Goal: Navigation & Orientation: Understand site structure

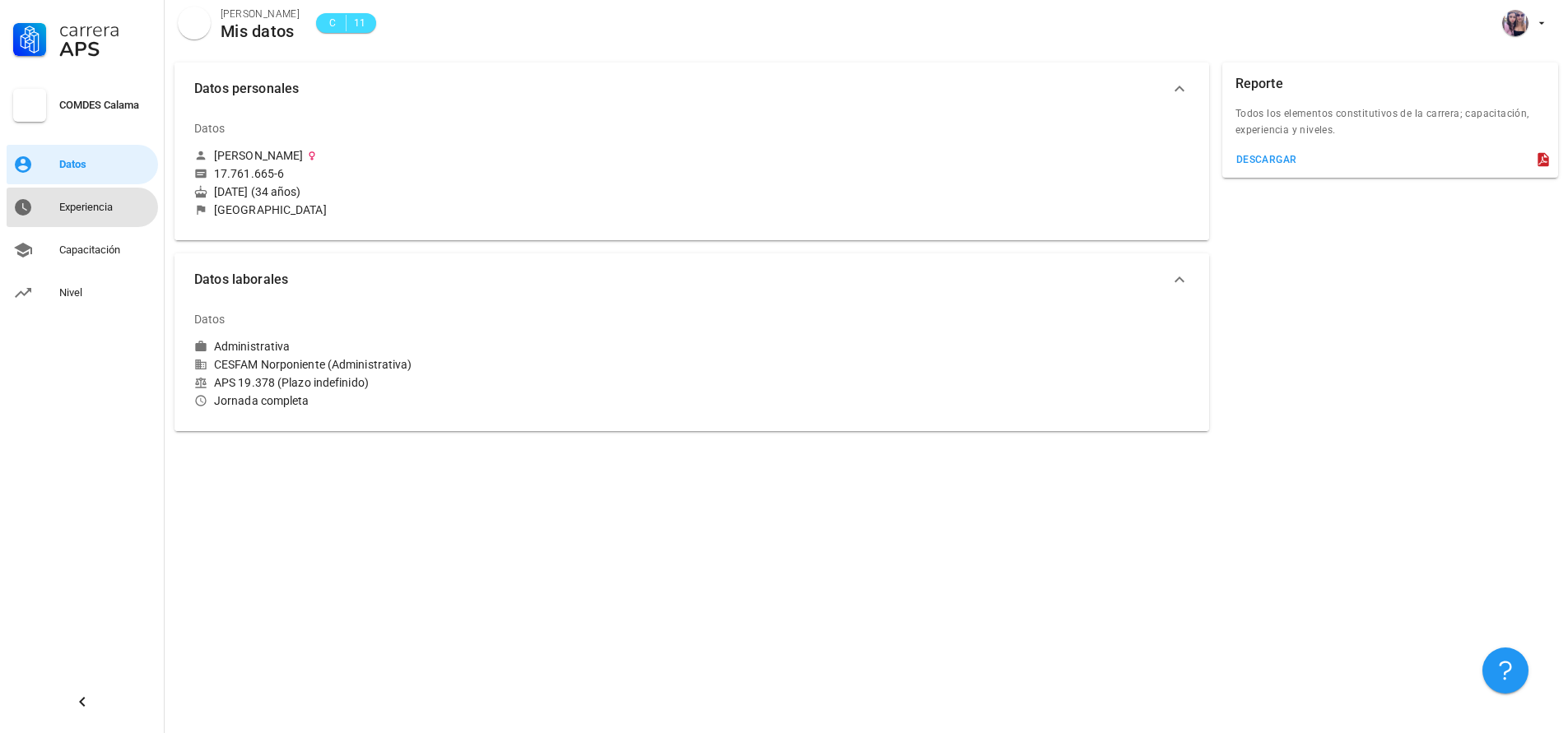
click at [108, 208] on div "Experiencia" at bounding box center [105, 207] width 92 height 13
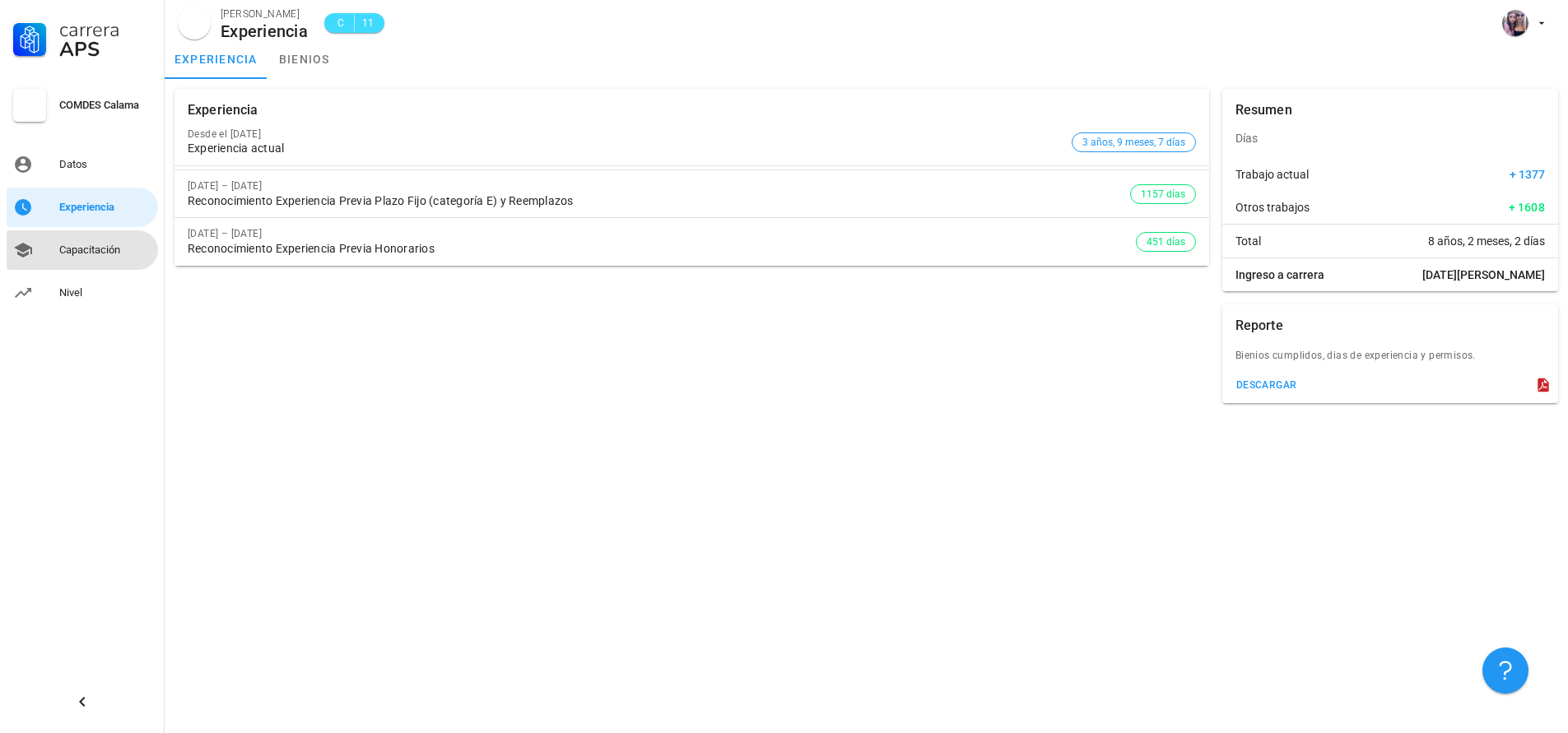
click at [71, 249] on div "Capacitación" at bounding box center [105, 250] width 92 height 13
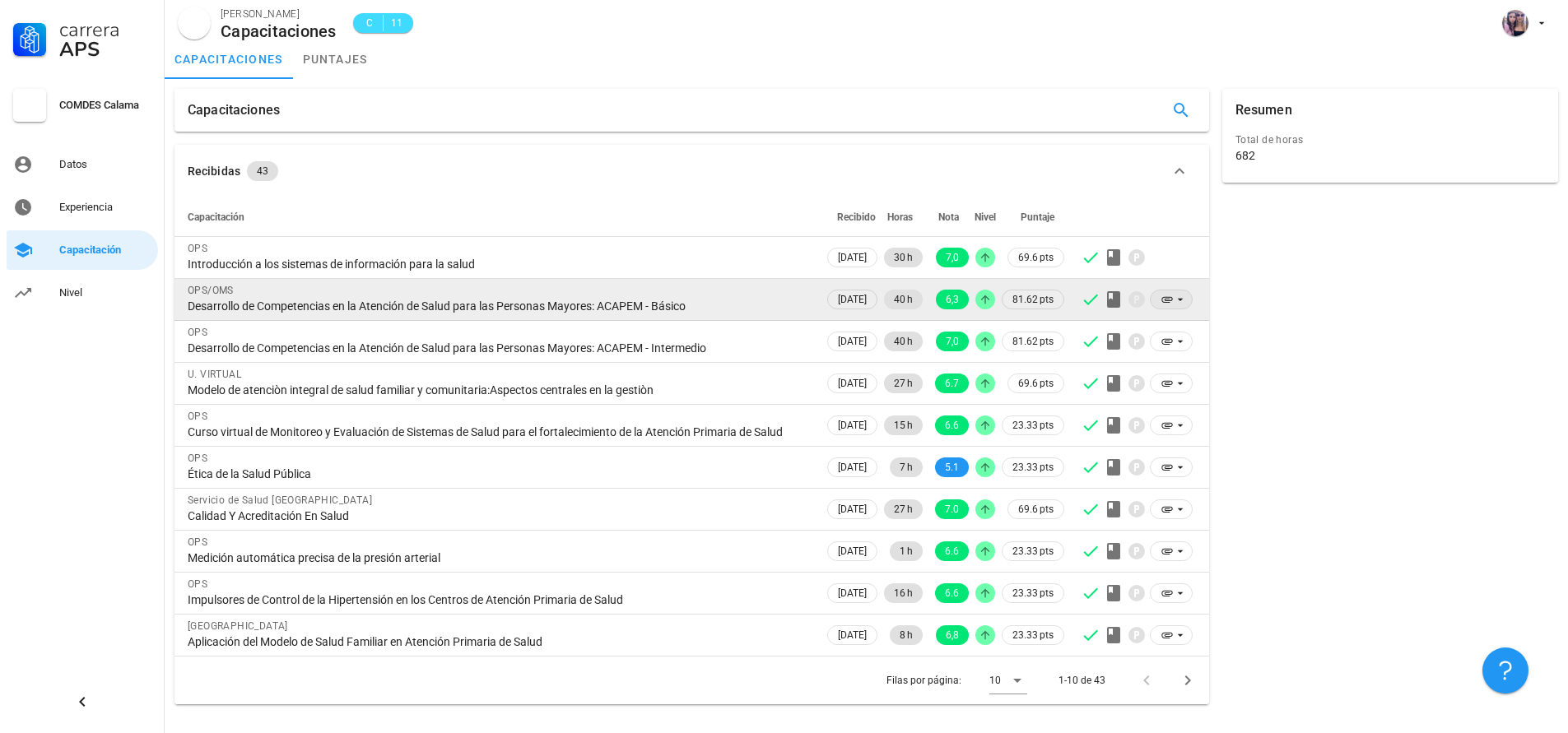
click at [1180, 300] on icon at bounding box center [1180, 300] width 6 height 3
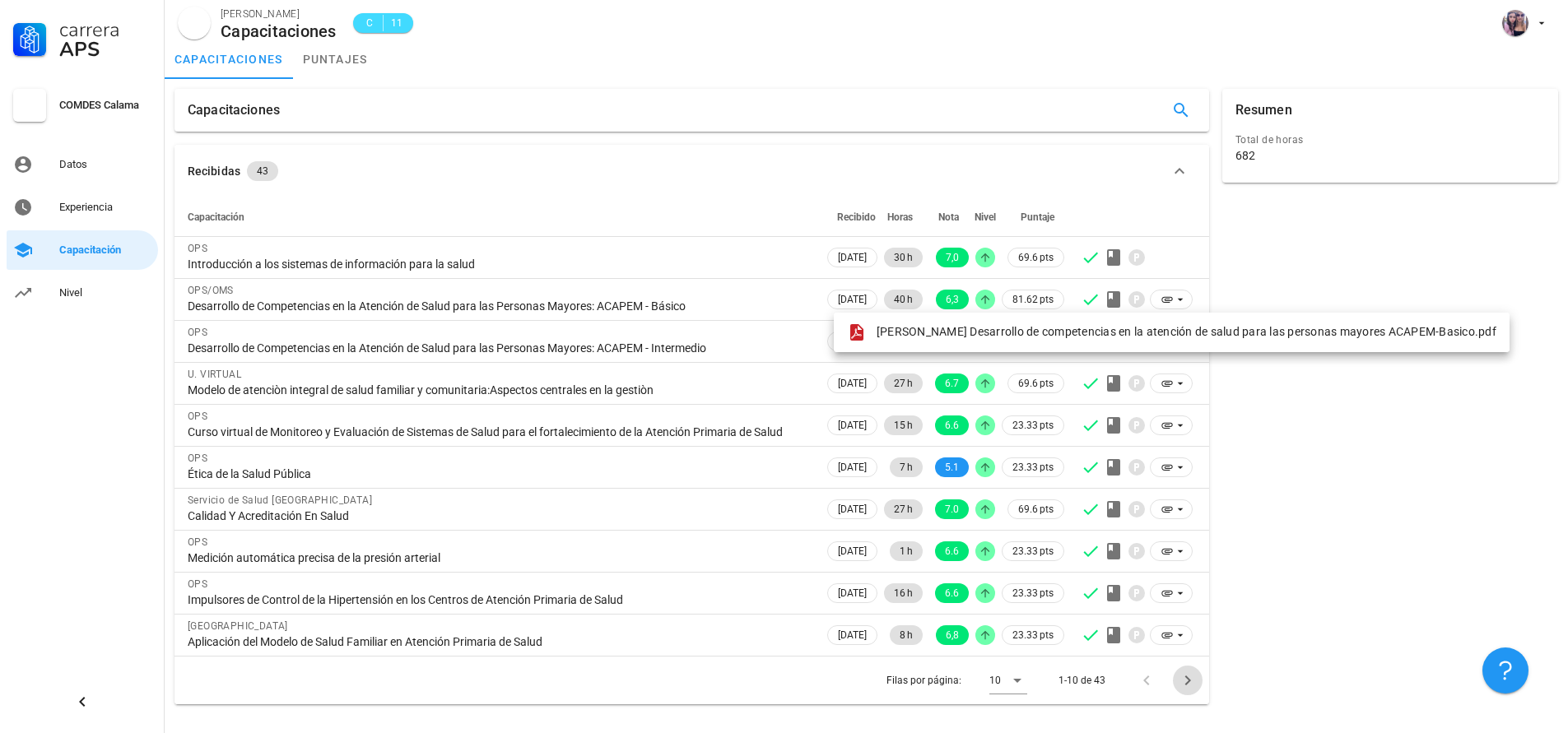
click at [1185, 691] on icon "Página siguiente" at bounding box center [1188, 680] width 19 height 19
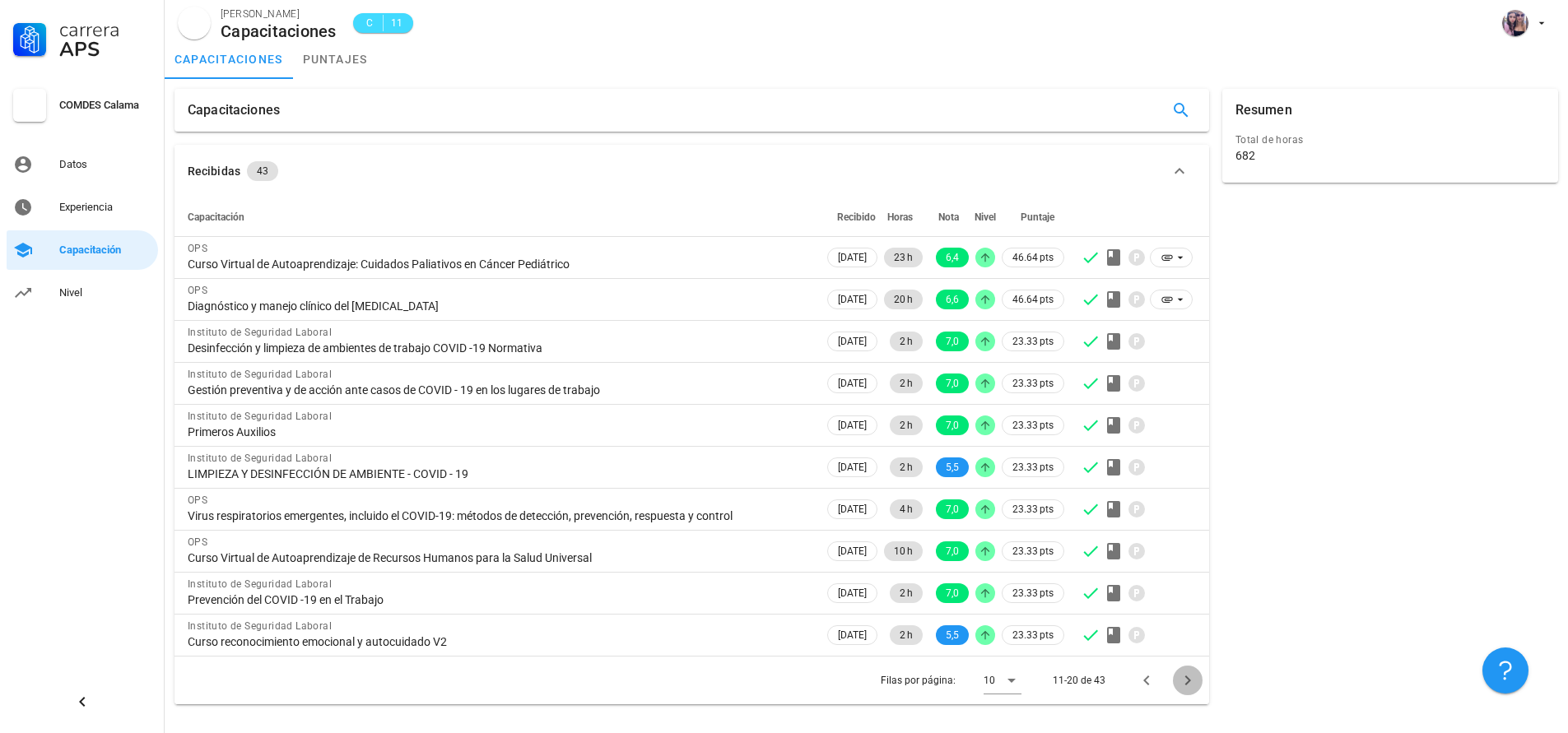
click at [1185, 691] on button "Página siguiente" at bounding box center [1188, 681] width 30 height 30
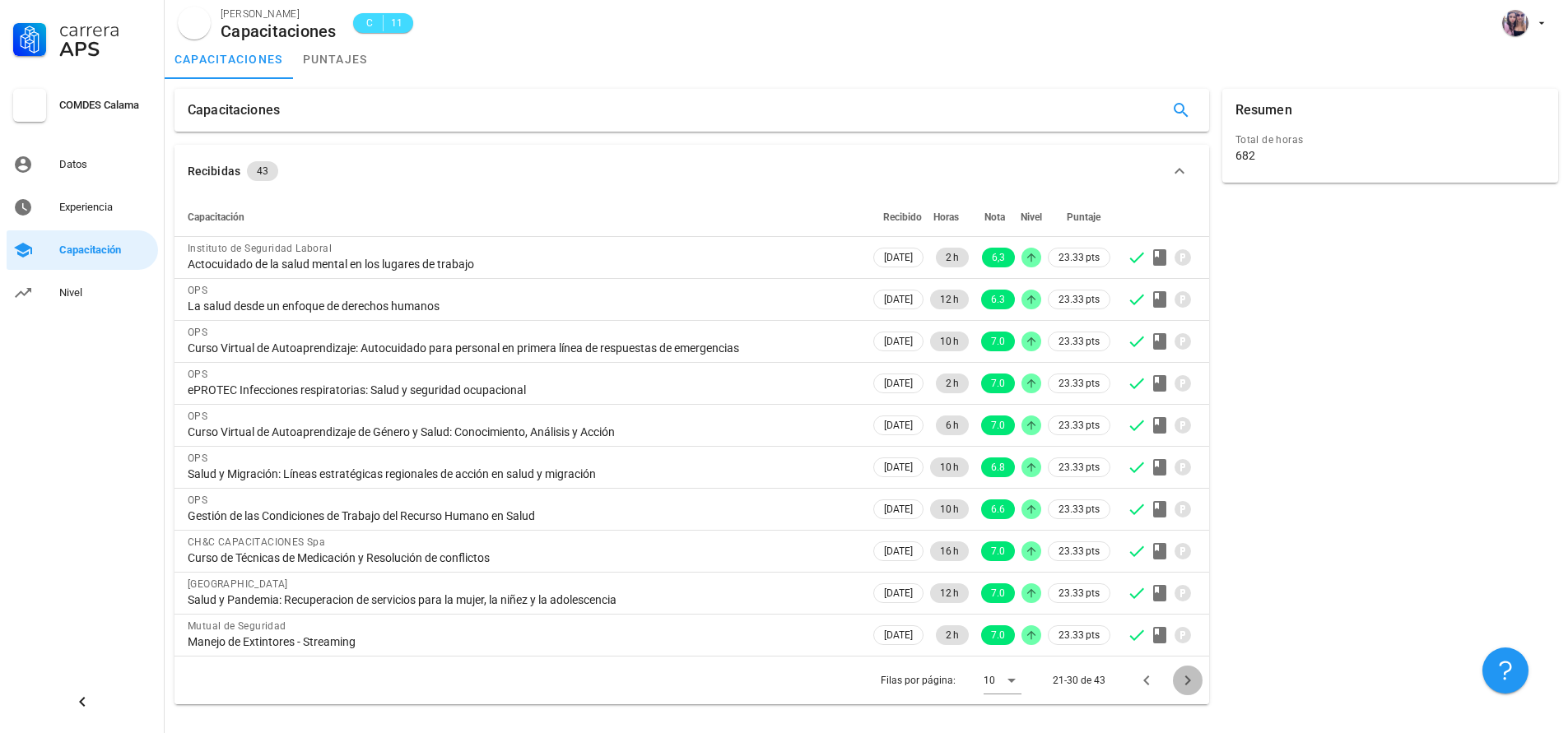
click at [1185, 685] on icon "Página siguiente" at bounding box center [1188, 680] width 19 height 19
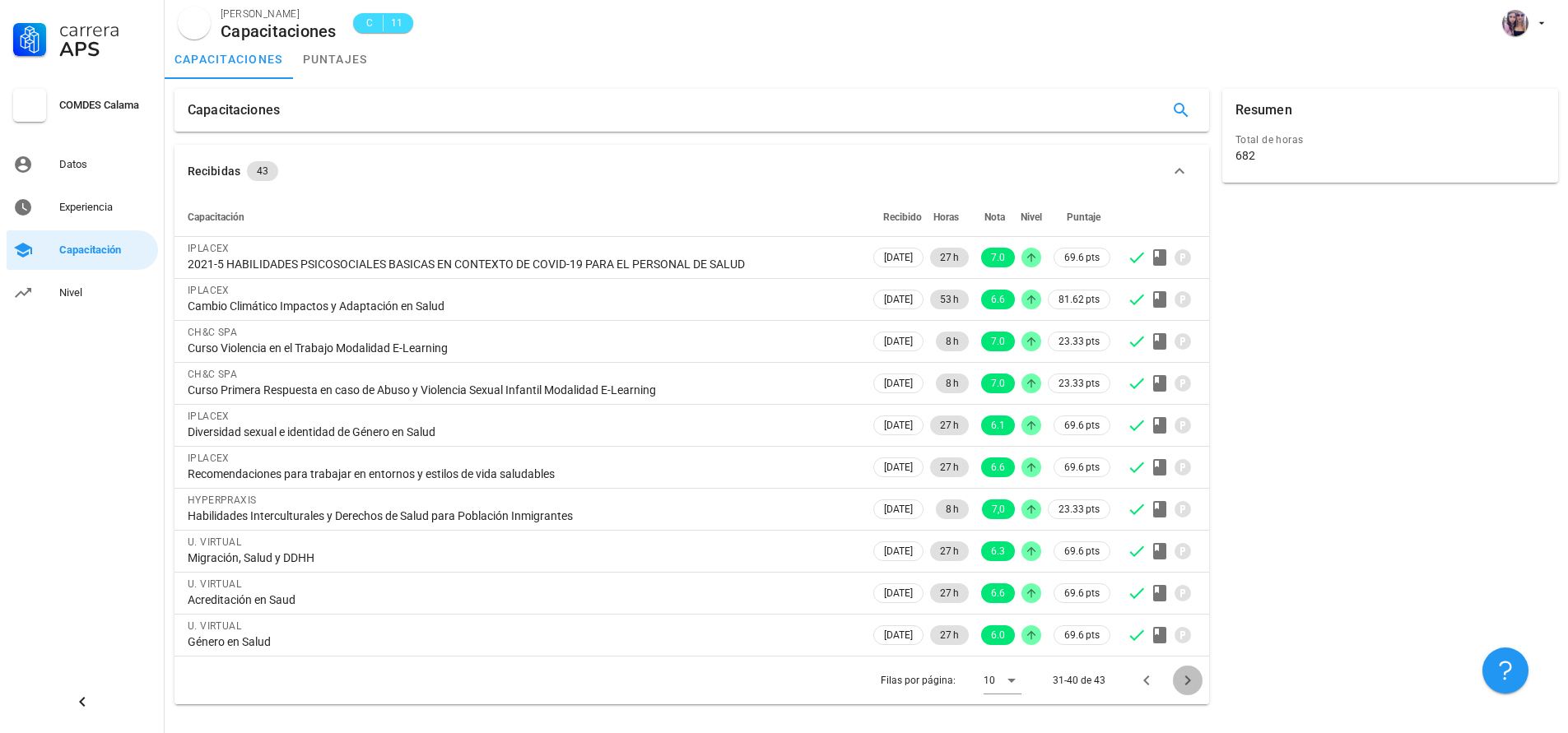
click at [1185, 685] on icon "Página siguiente" at bounding box center [1188, 680] width 19 height 19
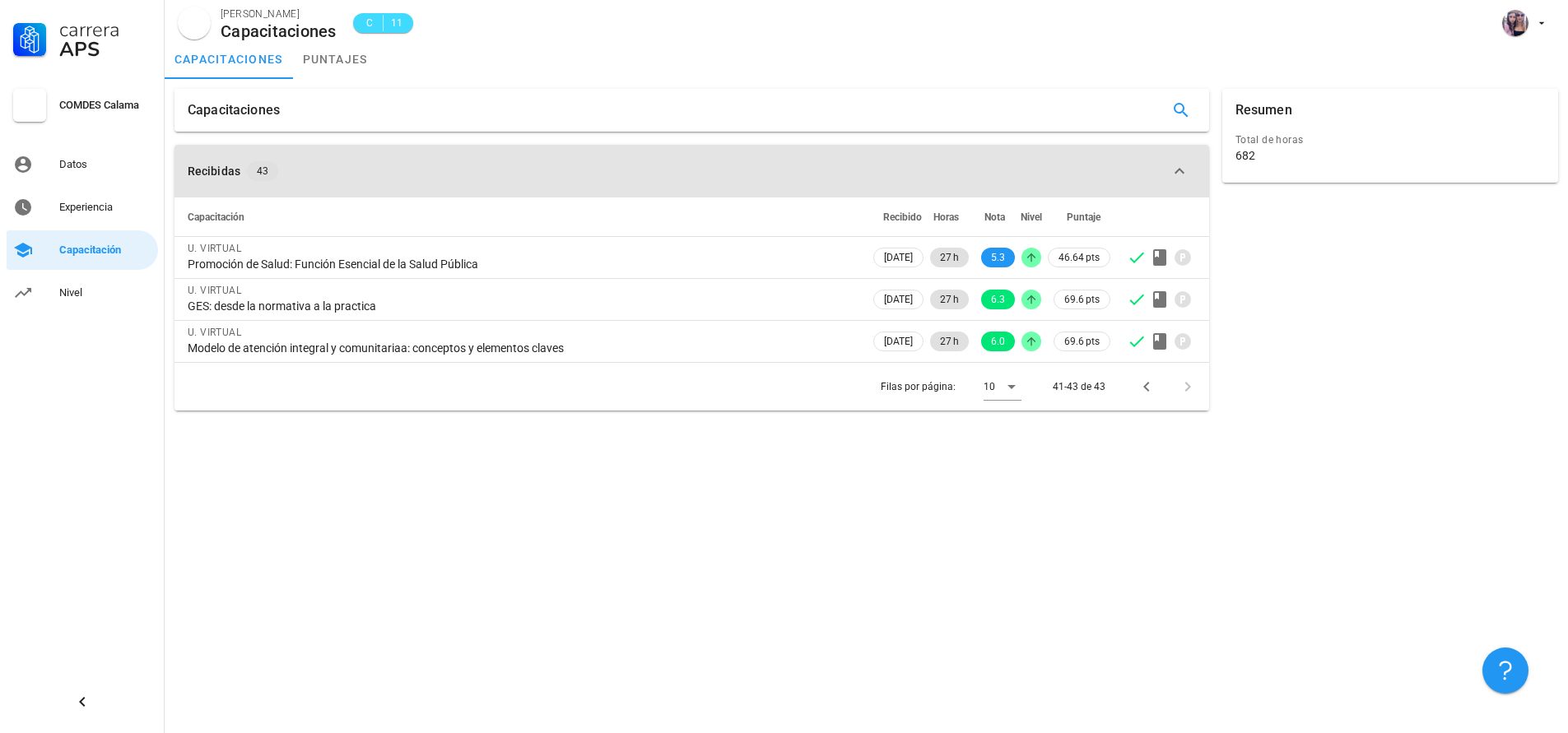
click at [1179, 171] on icon "button" at bounding box center [1179, 171] width 19 height 19
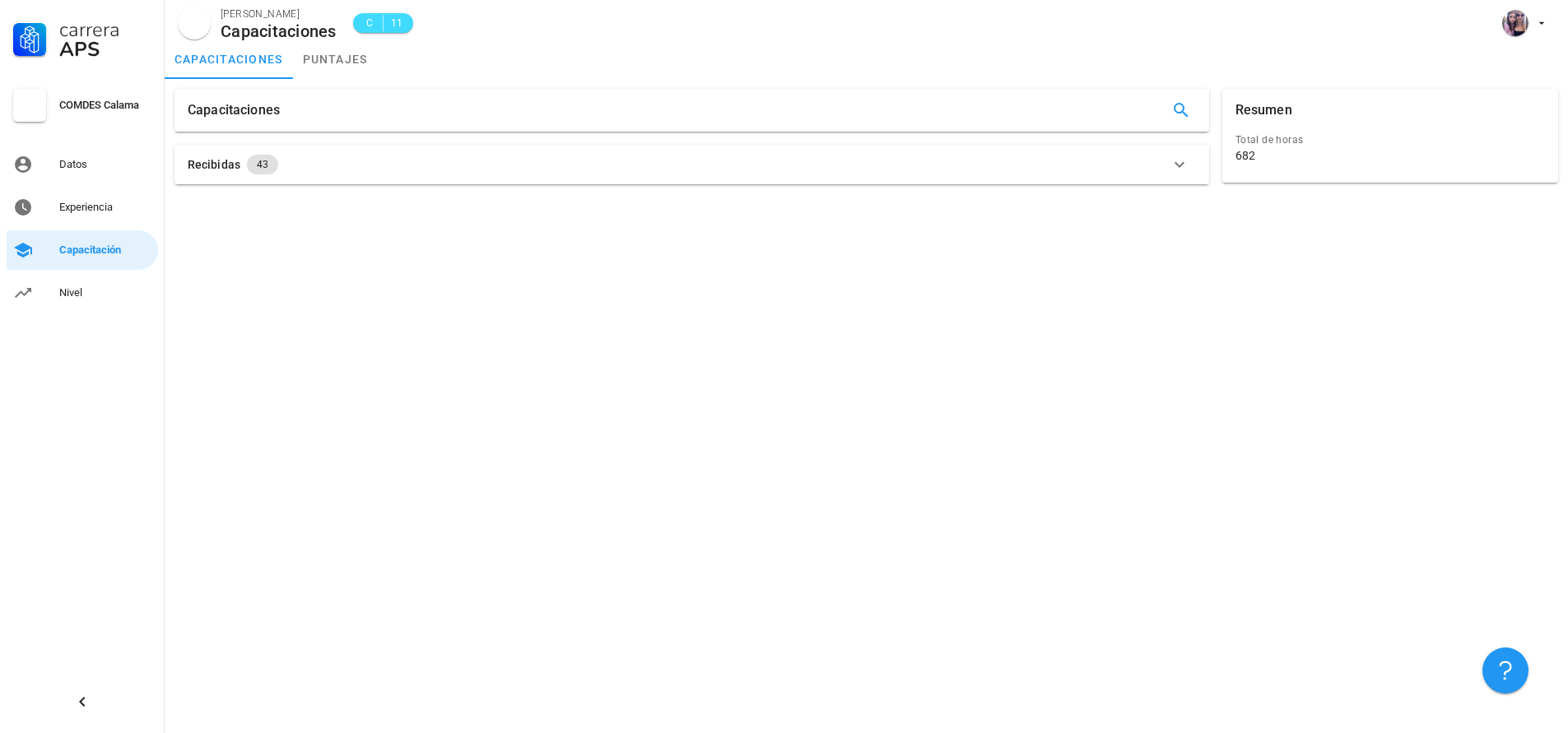
click at [1179, 171] on icon "button" at bounding box center [1179, 164] width 19 height 19
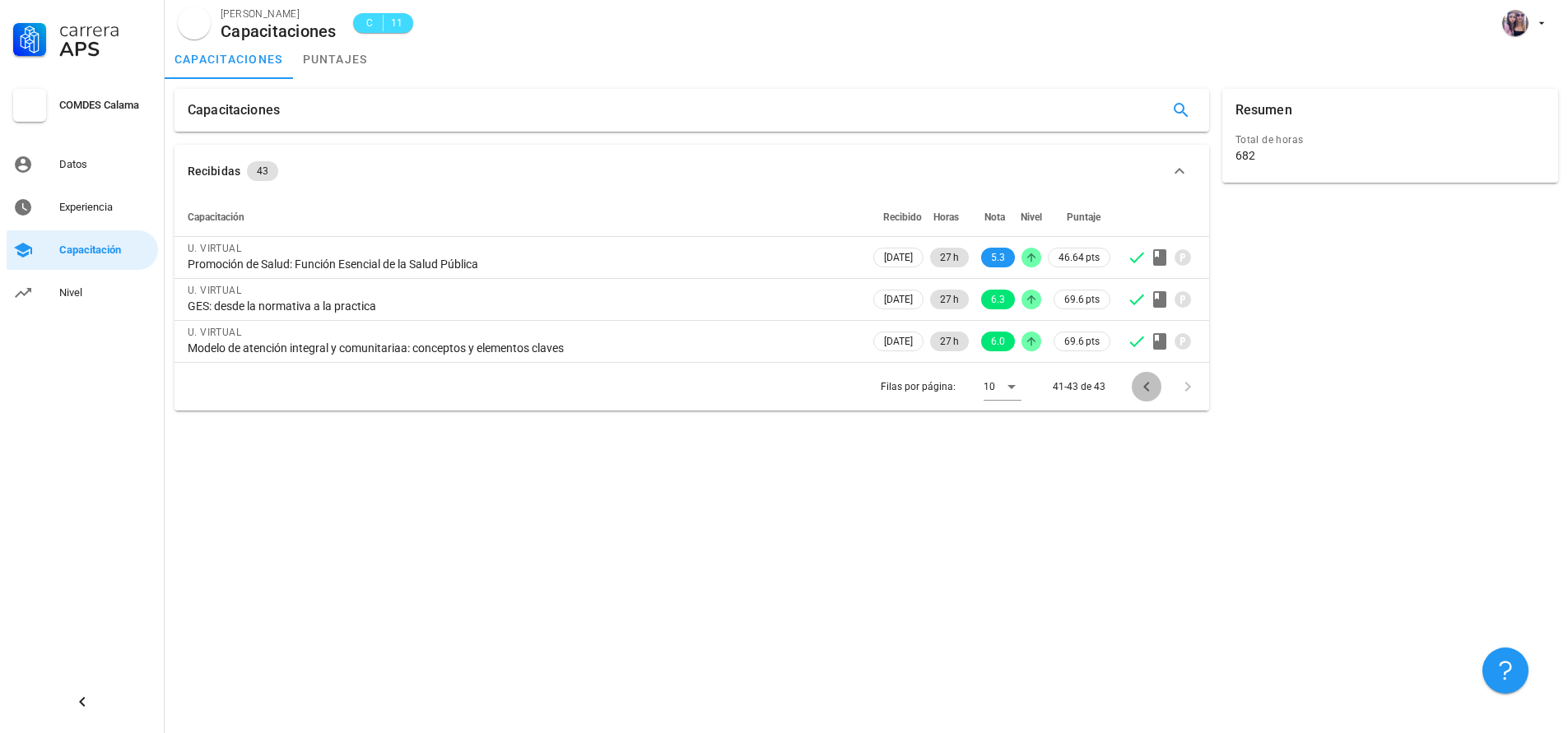
click at [1143, 383] on icon "Página anterior" at bounding box center [1146, 386] width 19 height 19
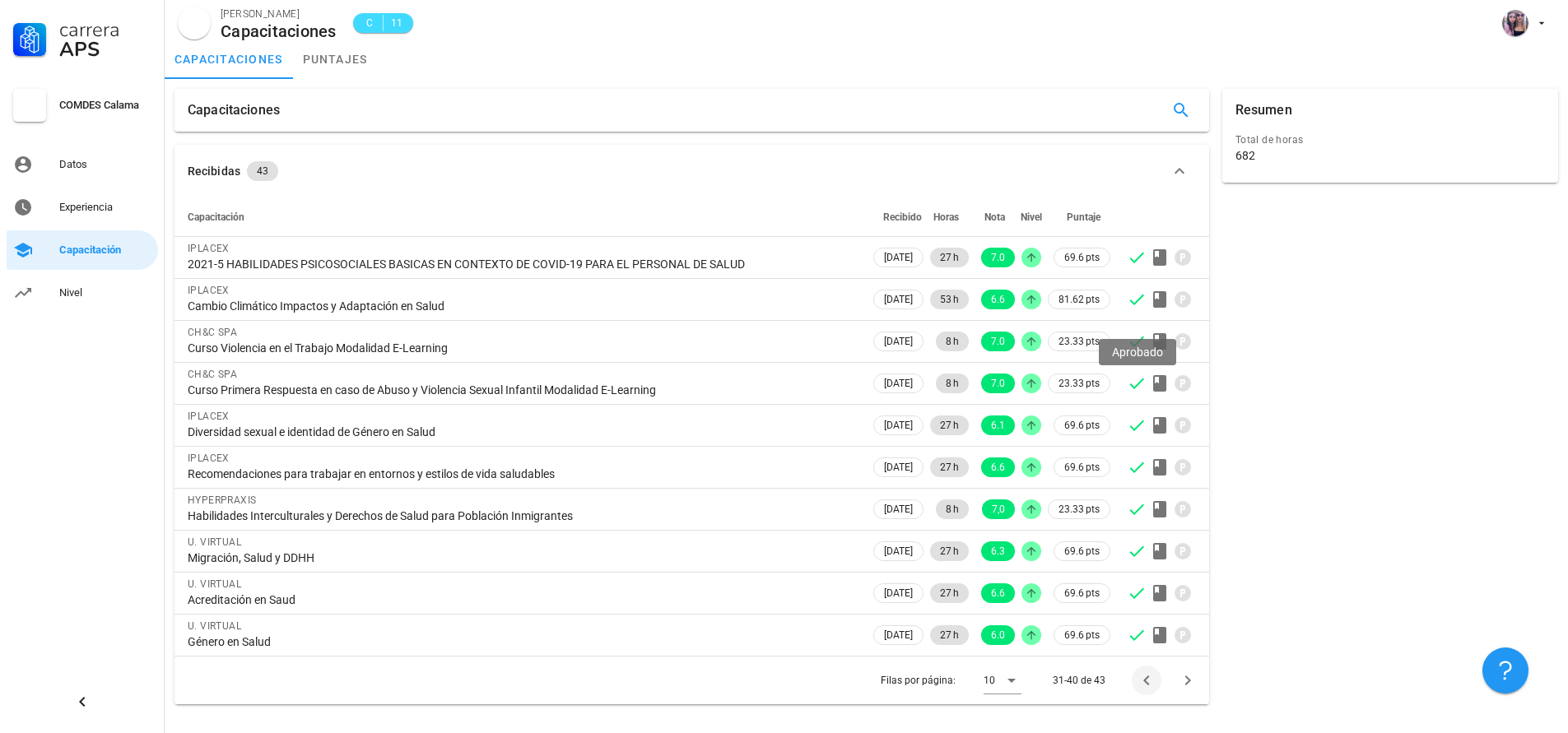
click at [1143, 383] on icon at bounding box center [1137, 383] width 19 height 19
click at [328, 65] on link "puntajes" at bounding box center [335, 59] width 85 height 40
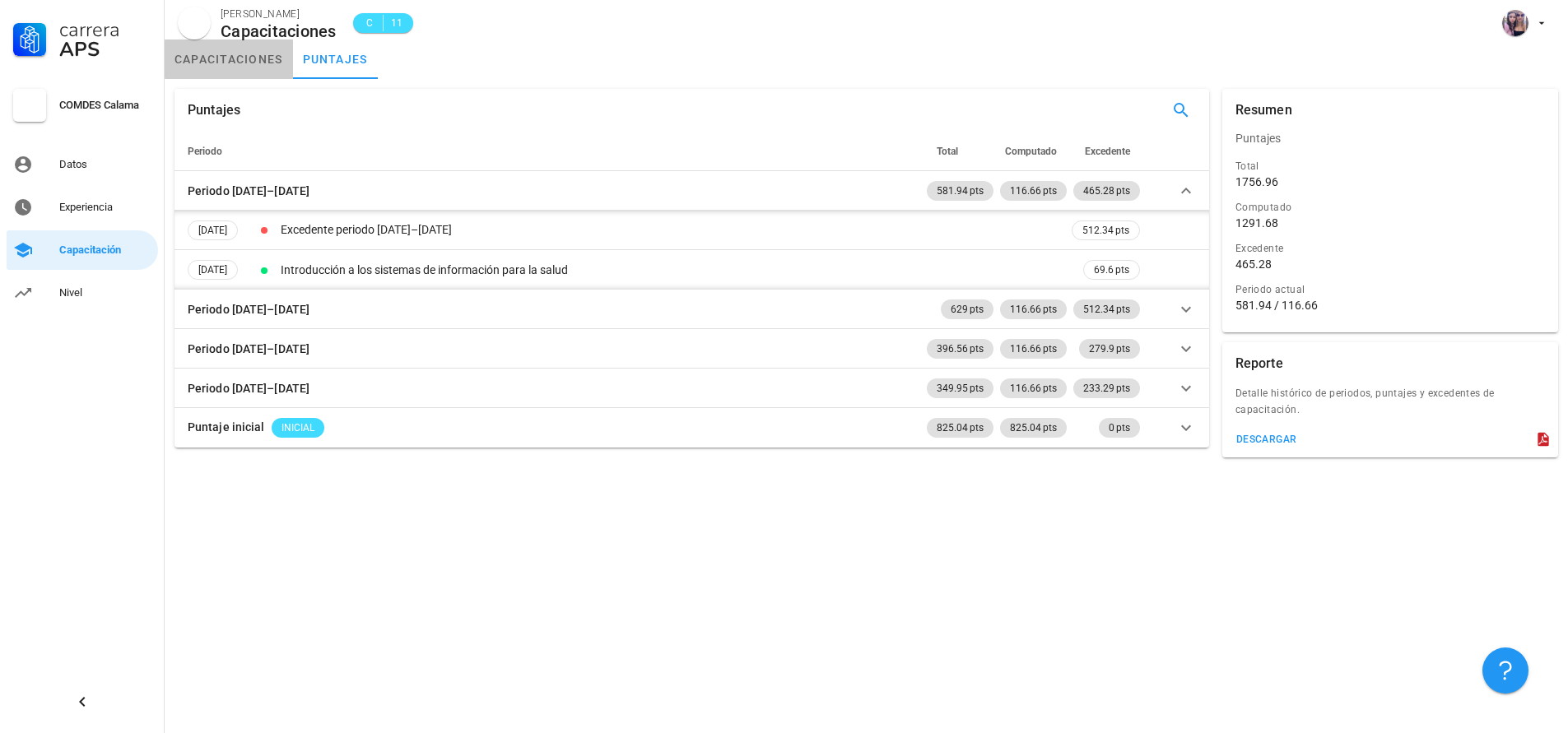
click at [269, 60] on link "capacitaciones" at bounding box center [229, 59] width 128 height 40
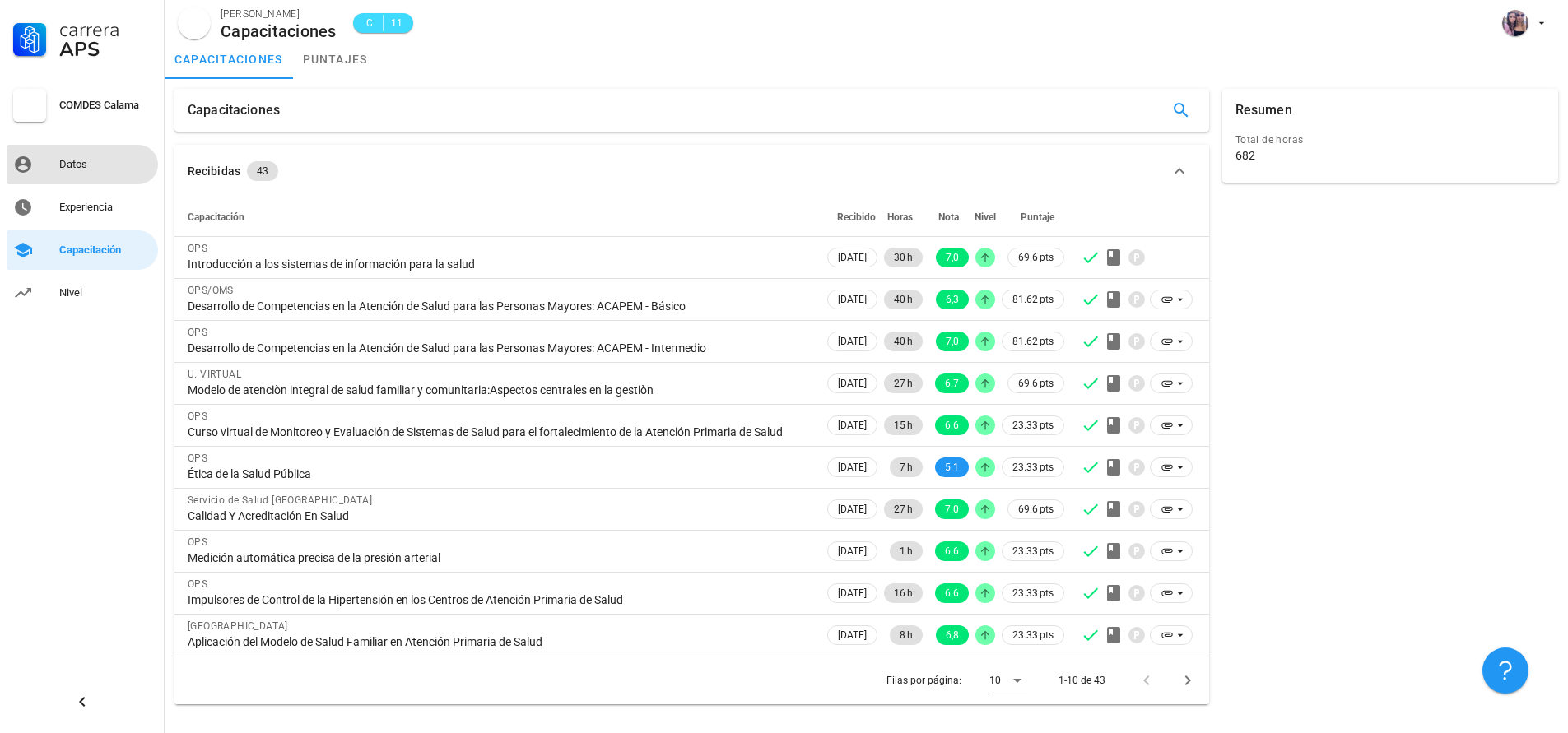
click at [79, 155] on div "Datos" at bounding box center [105, 165] width 92 height 26
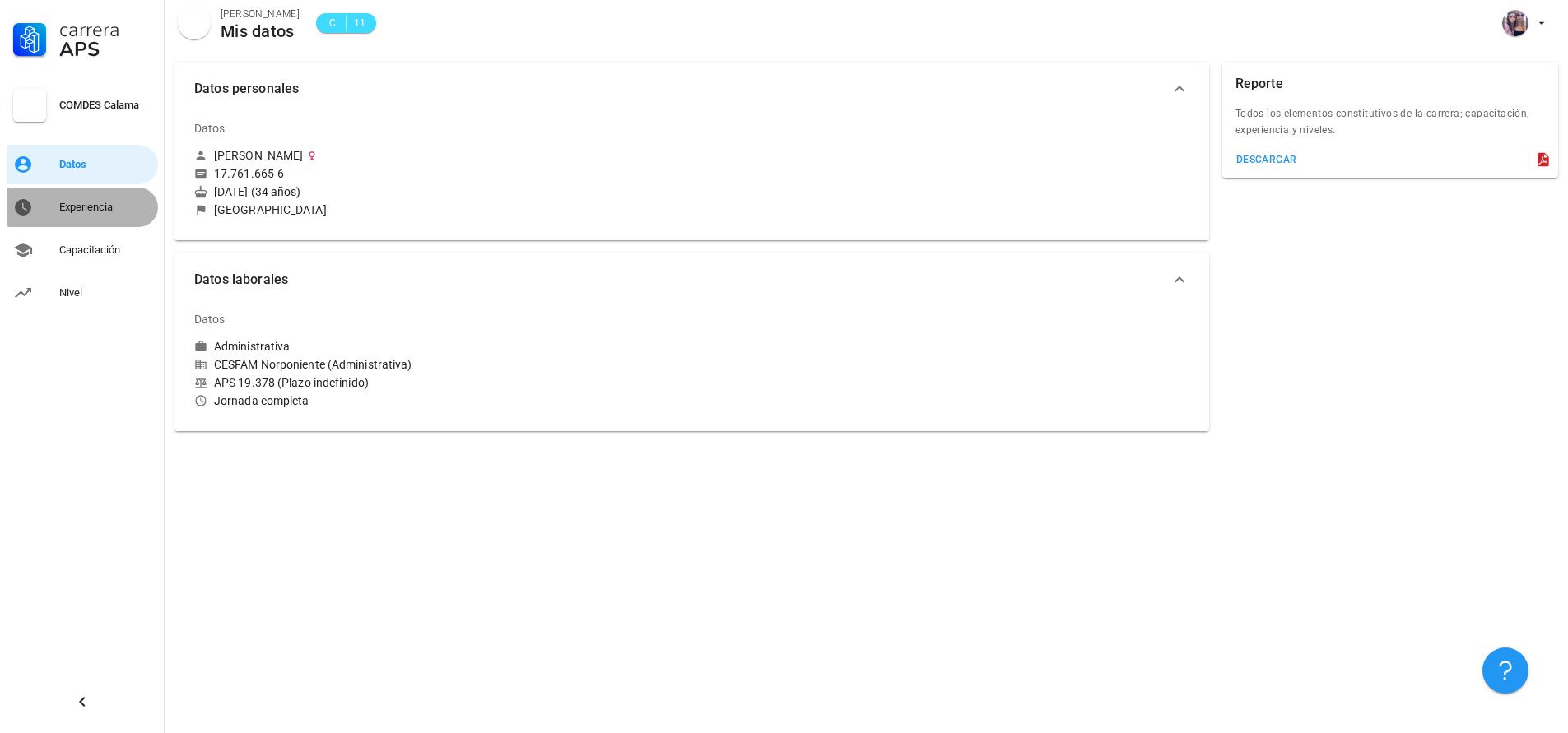
click at [81, 202] on div "Experiencia" at bounding box center [105, 207] width 92 height 13
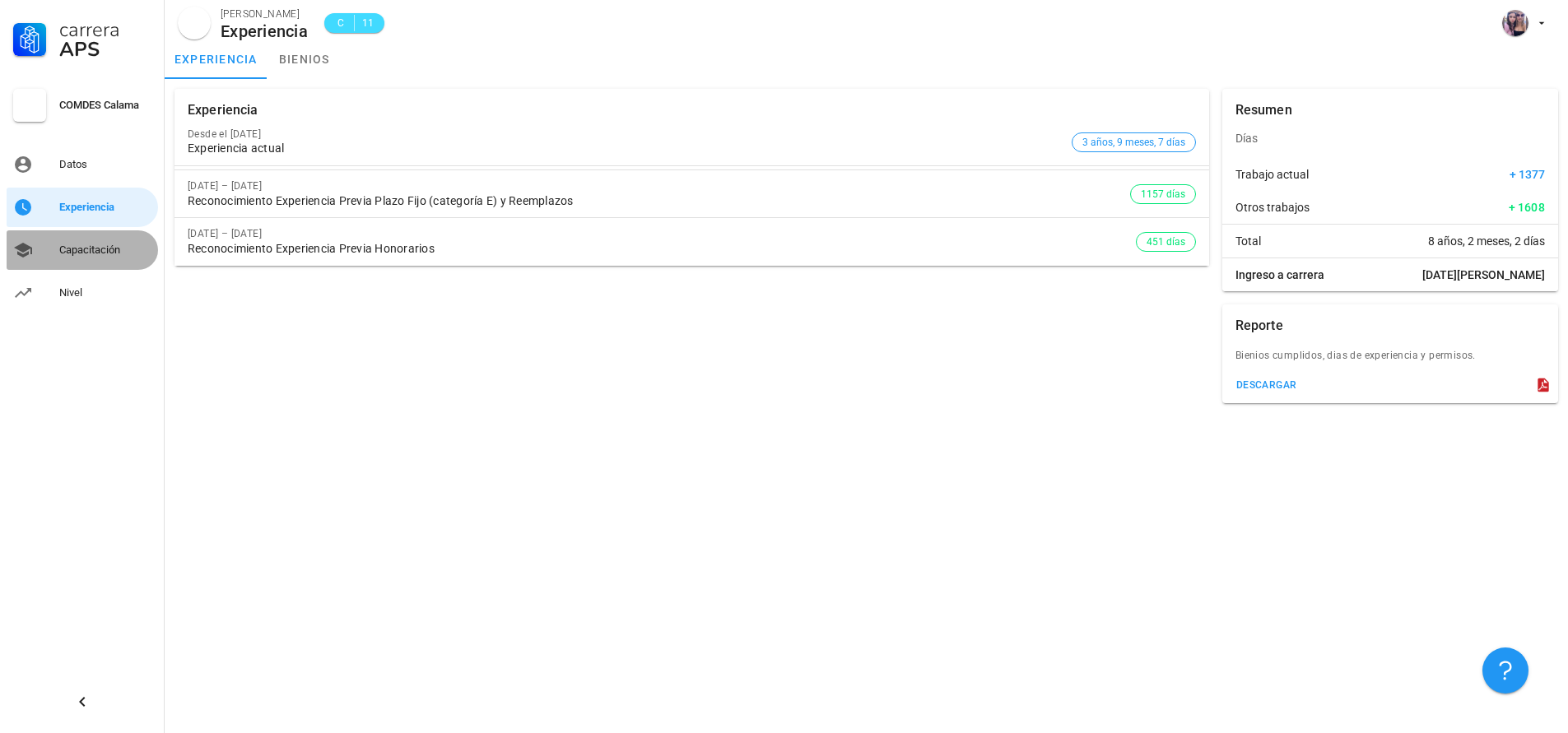
click at [80, 240] on div "Capacitación" at bounding box center [105, 251] width 92 height 26
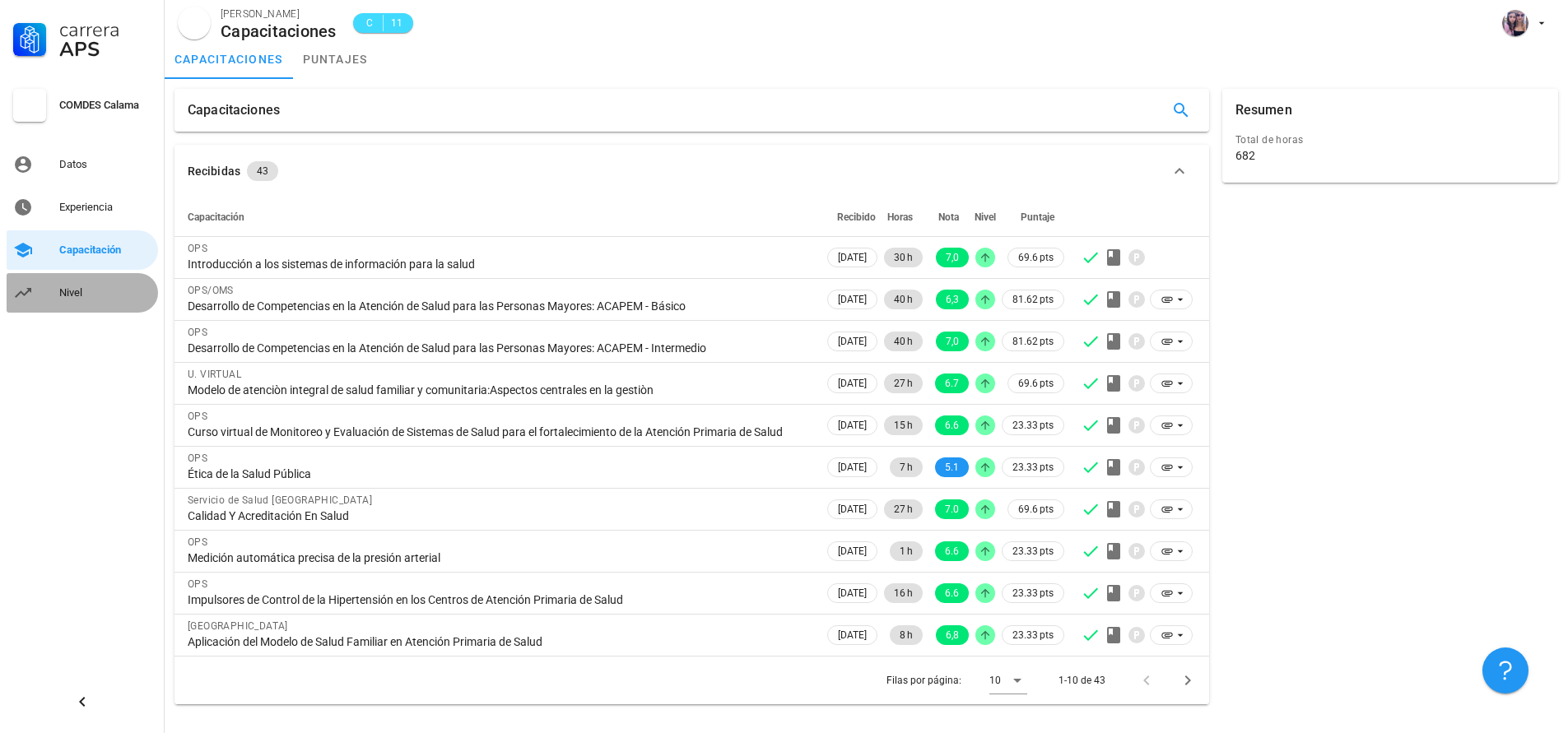
click at [71, 286] on div "Nivel" at bounding box center [105, 293] width 92 height 26
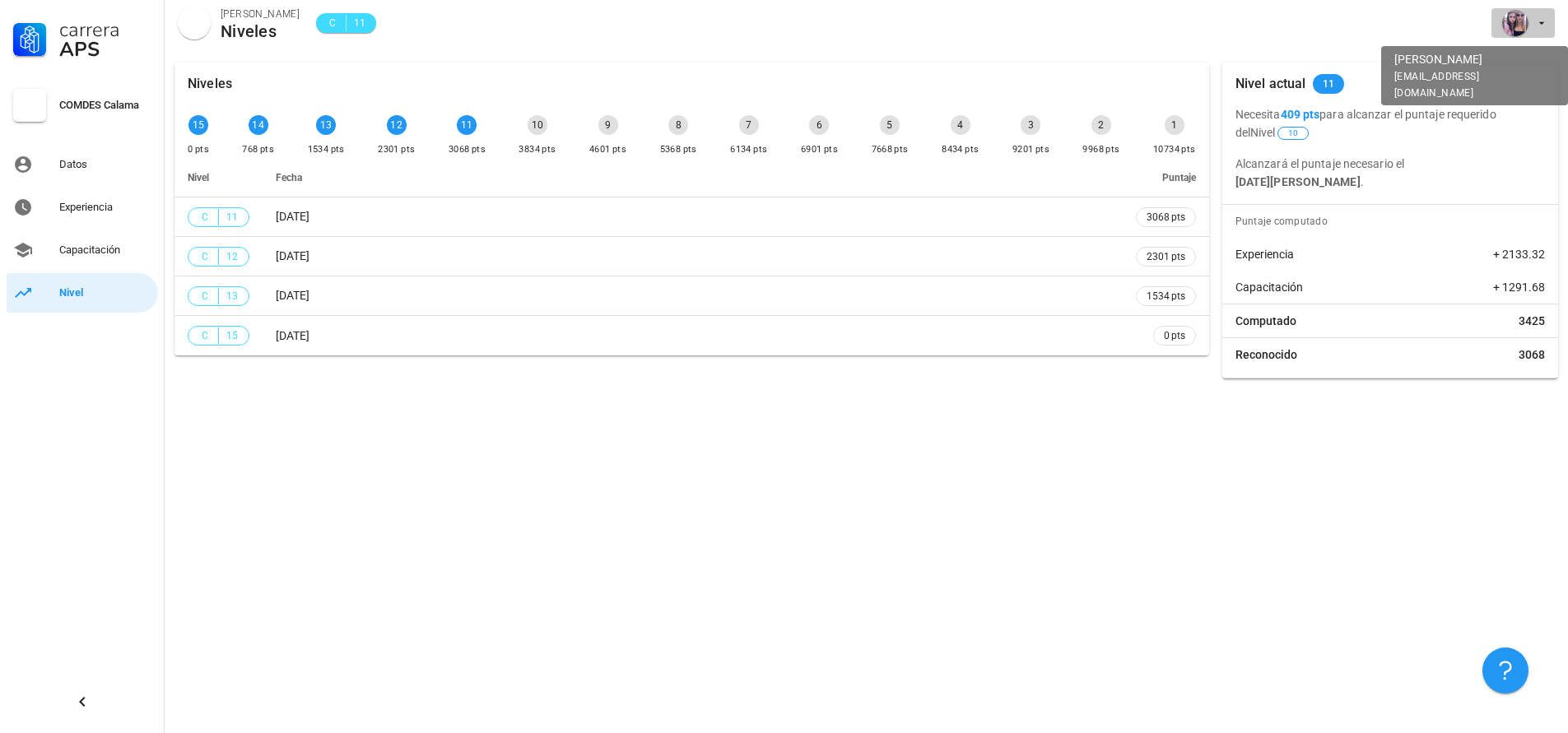
click at [1530, 16] on span "button" at bounding box center [1522, 23] width 50 height 26
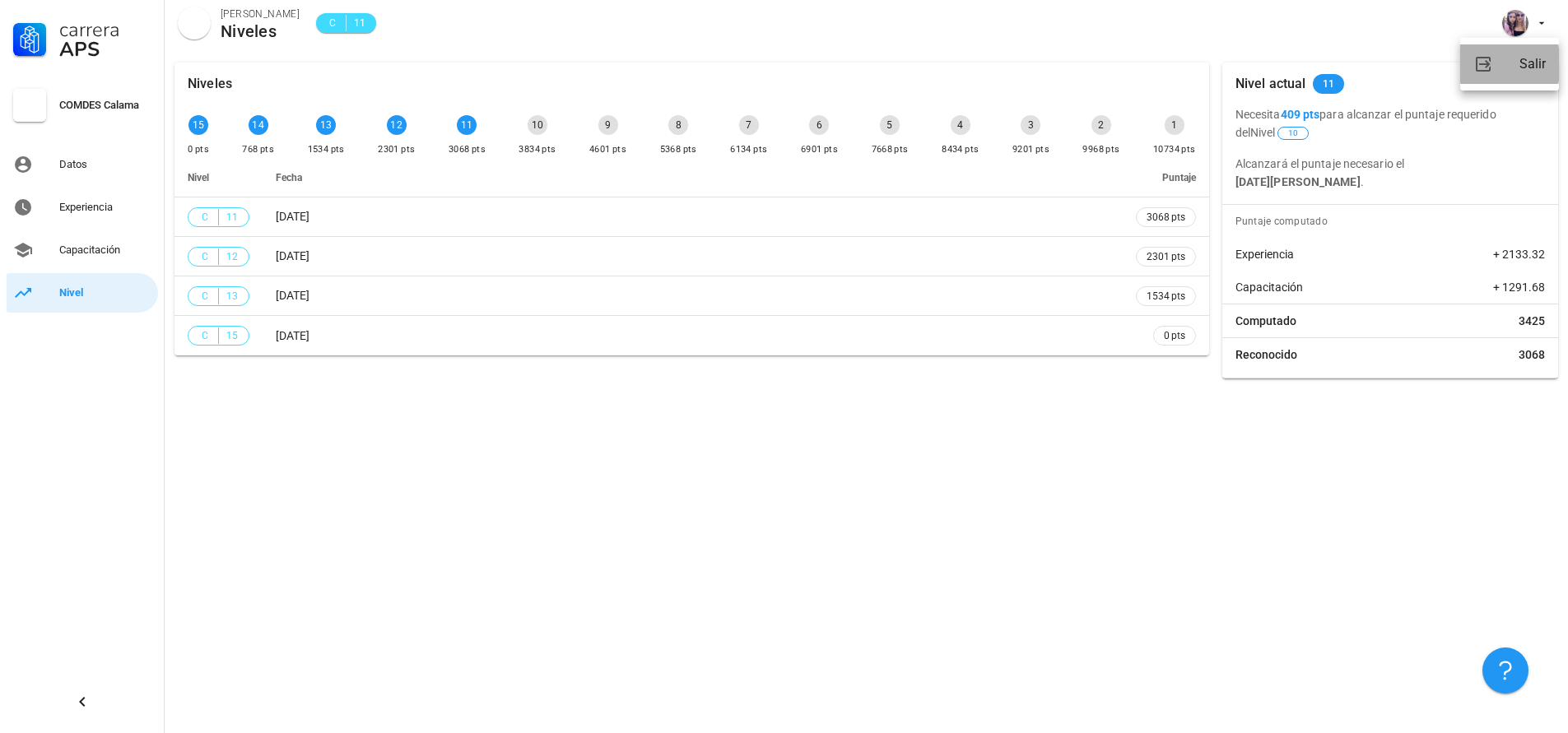
click at [1533, 56] on div "Salir" at bounding box center [1533, 64] width 26 height 33
